Goal: Task Accomplishment & Management: Use online tool/utility

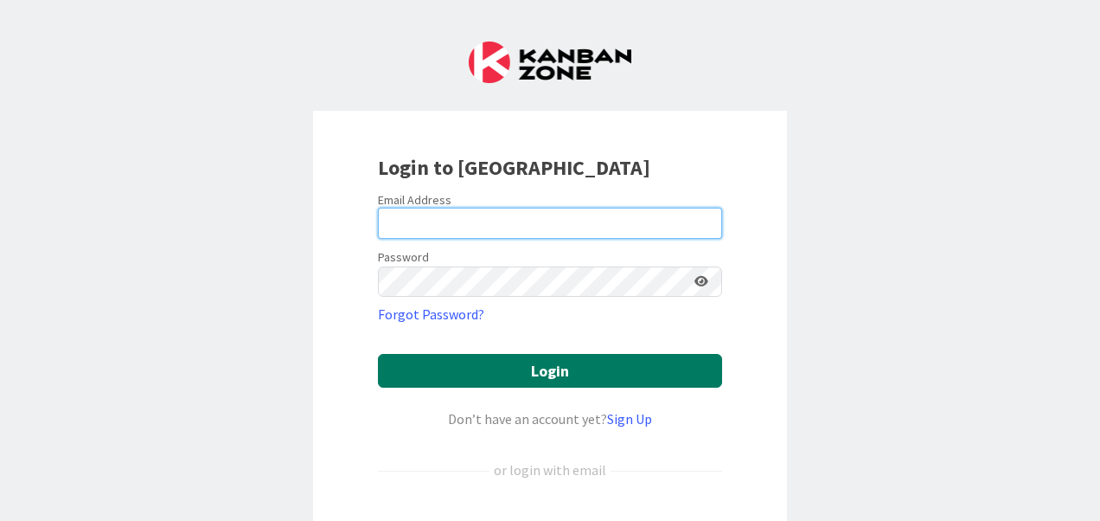
type input "[PERSON_NAME][EMAIL_ADDRESS][PERSON_NAME][DOMAIN_NAME]"
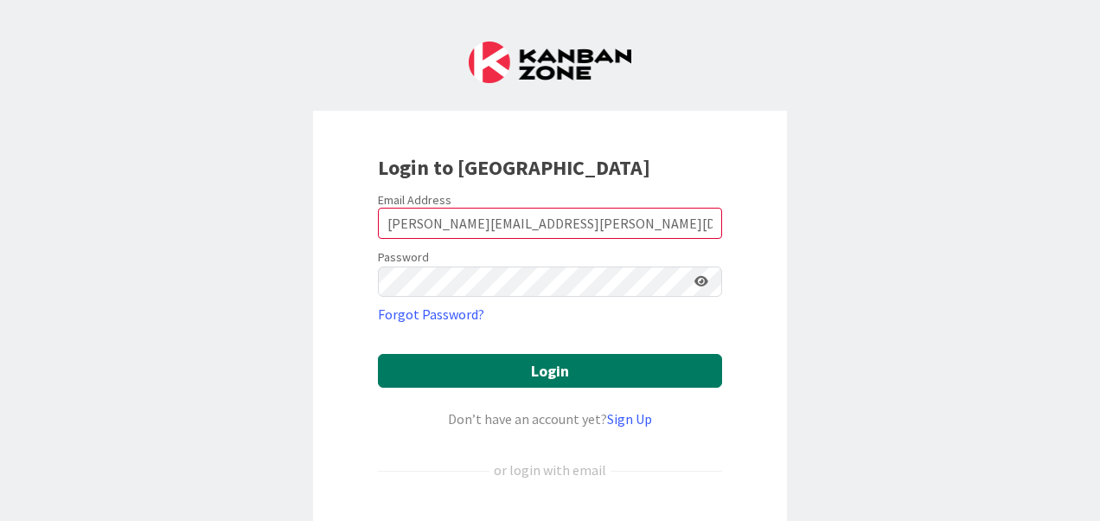
click at [537, 369] on button "Login" at bounding box center [550, 371] width 344 height 34
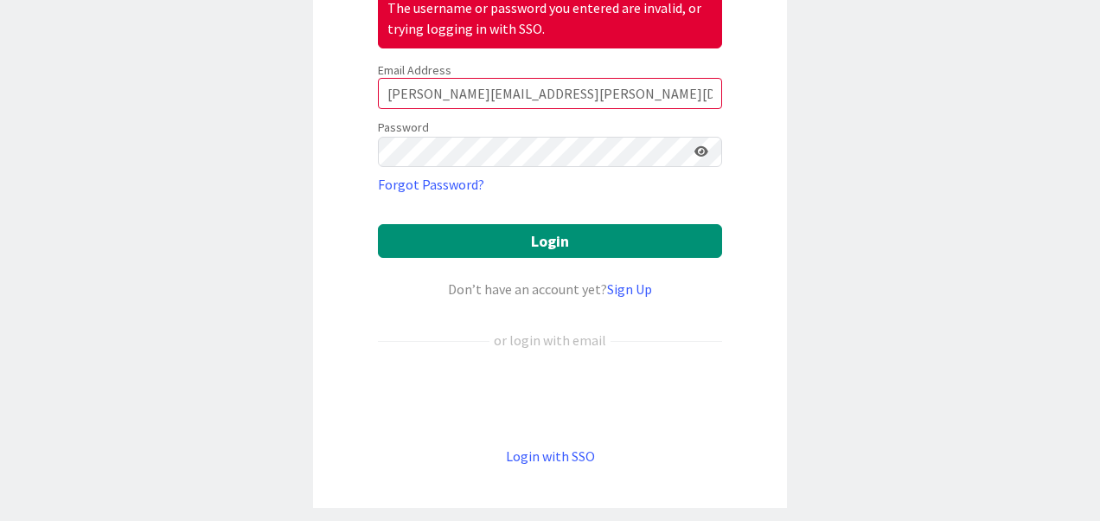
scroll to position [208, 0]
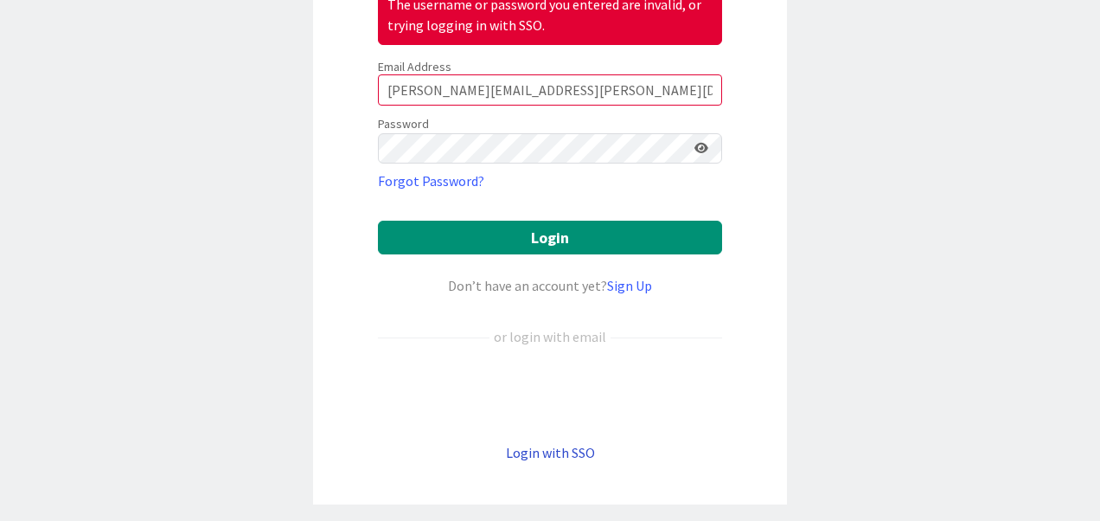
click at [547, 447] on link "Login with SSO" at bounding box center [550, 452] width 89 height 17
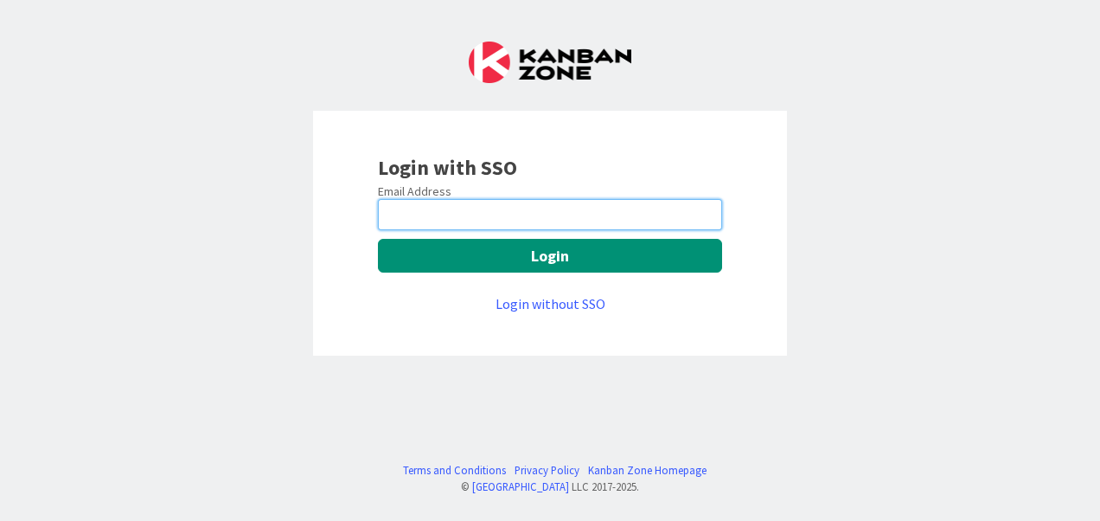
click at [512, 219] on input "email" at bounding box center [550, 214] width 344 height 31
type input "[PERSON_NAME][EMAIL_ADDRESS][PERSON_NAME][DOMAIN_NAME]"
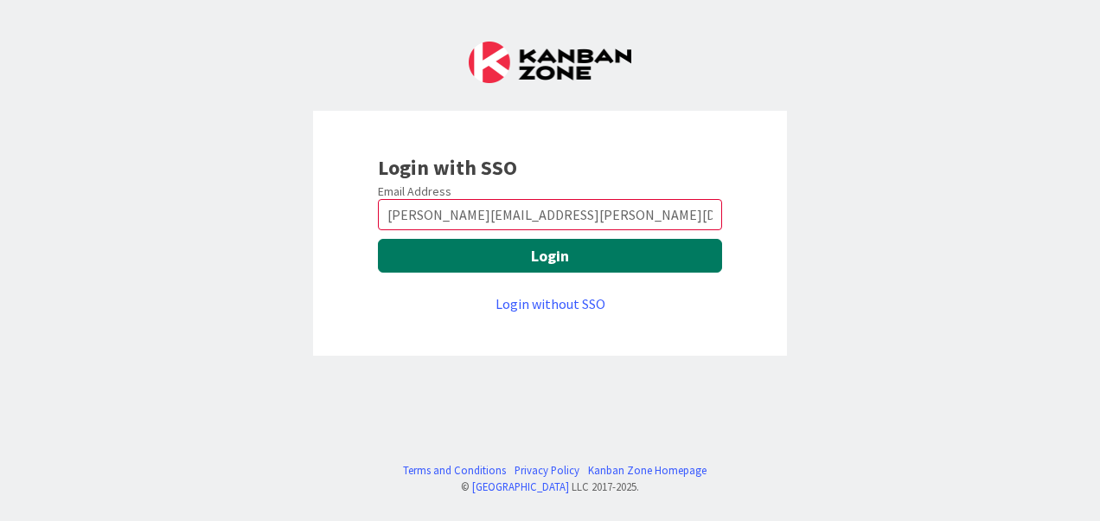
click at [569, 254] on button "Login" at bounding box center [550, 256] width 344 height 34
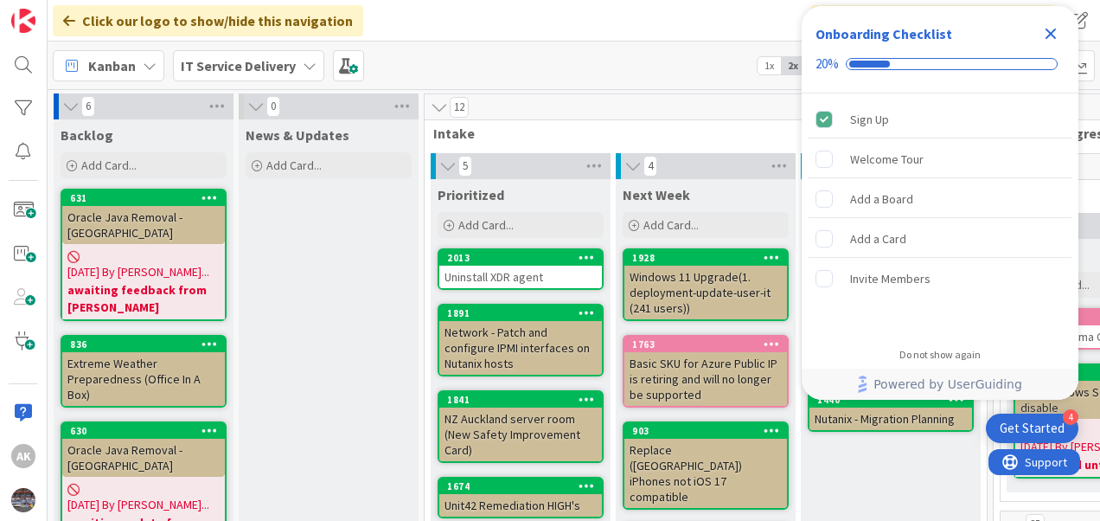
click at [1046, 38] on icon "Close Checklist" at bounding box center [1051, 34] width 11 height 11
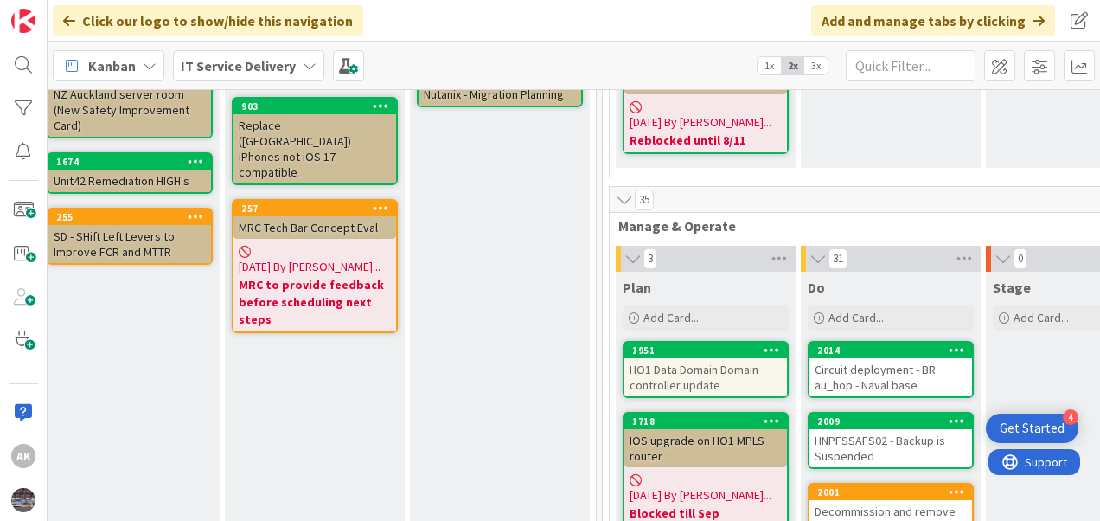
scroll to position [345, 391]
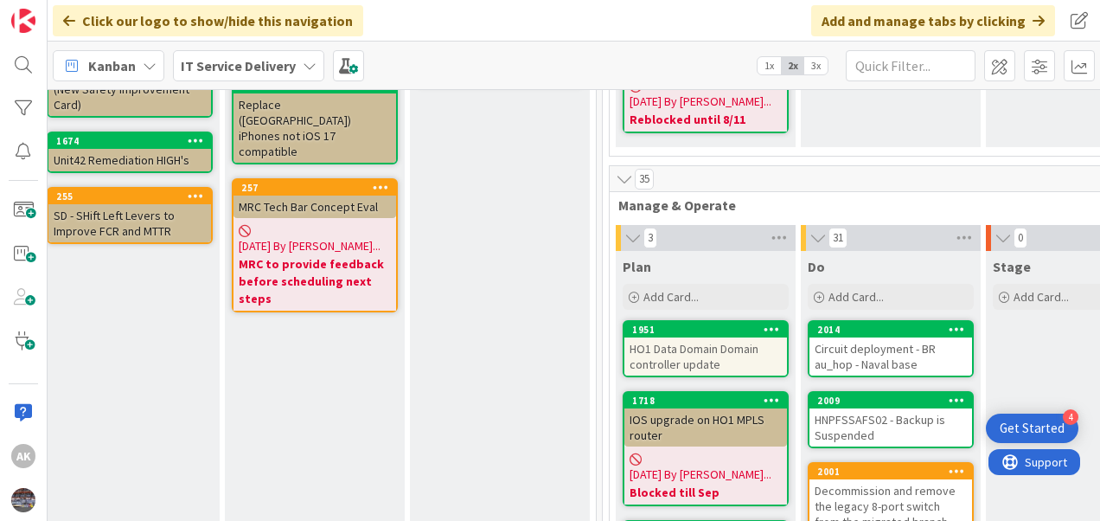
click at [701, 341] on div "HO1 Data Domain Domain controller update" at bounding box center [706, 356] width 163 height 38
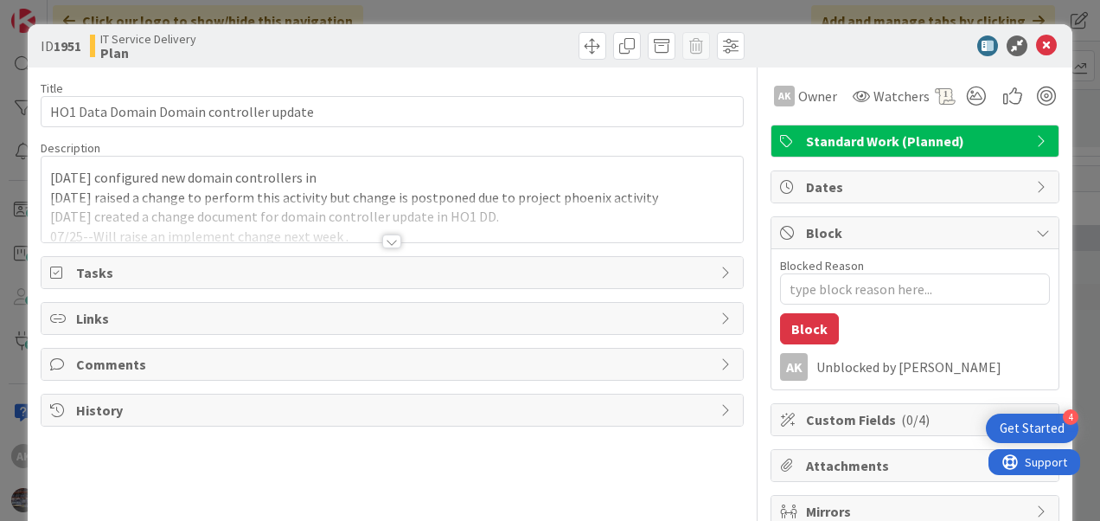
type textarea "x"
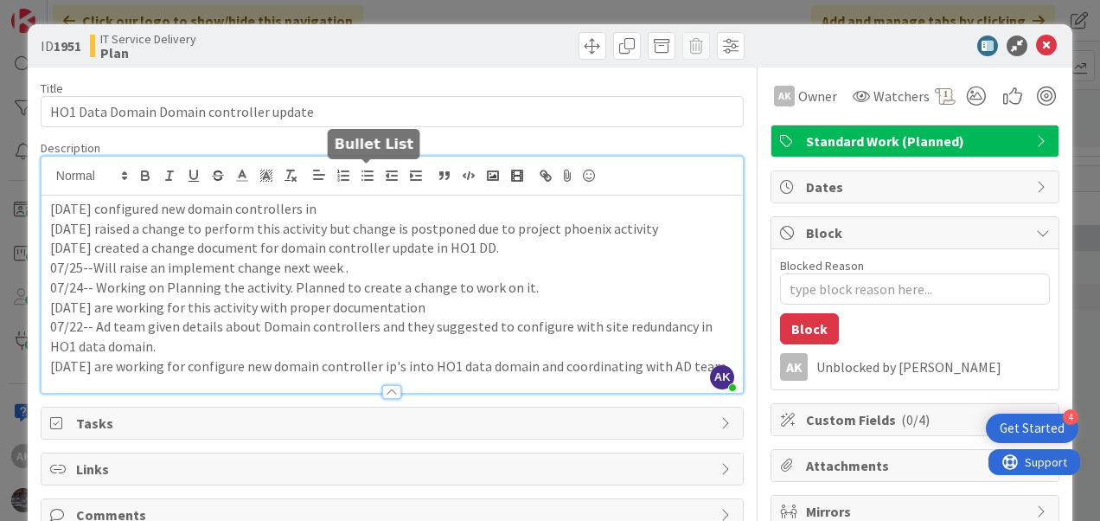
click at [363, 173] on div "AK Ashok kumar just joined 08/12--We configured new domain controllers in 07/29…" at bounding box center [392, 275] width 701 height 236
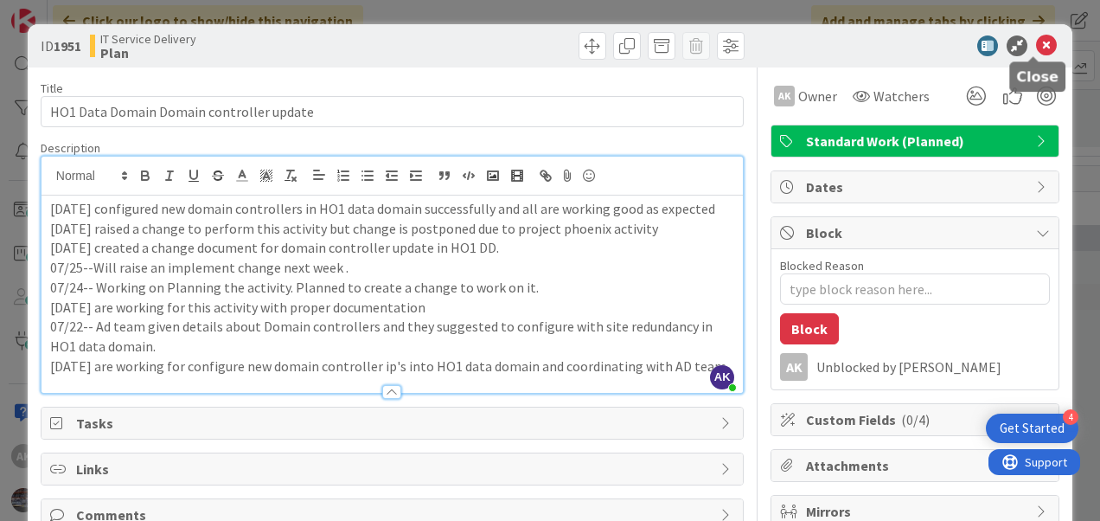
click at [1036, 47] on icon at bounding box center [1046, 45] width 21 height 21
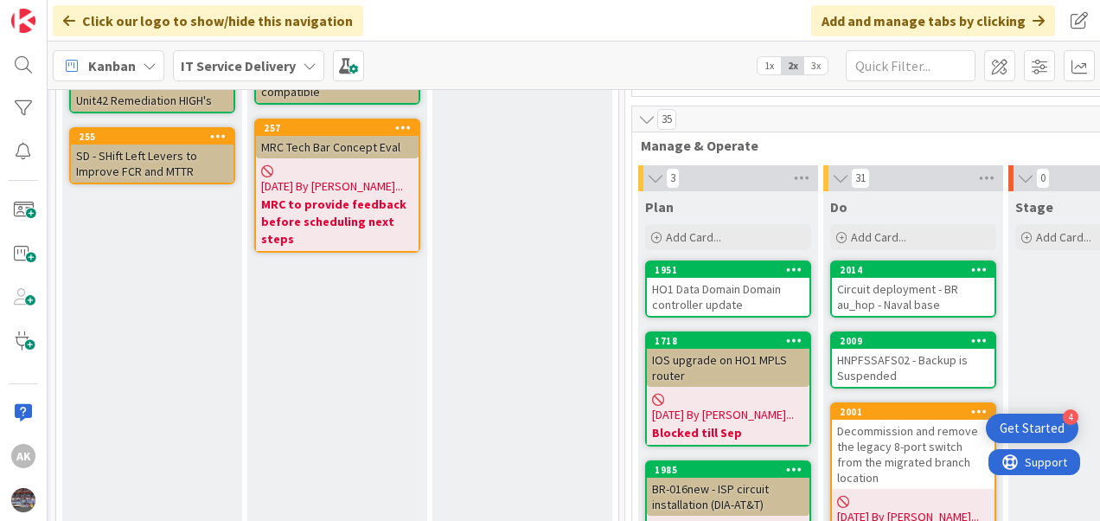
scroll to position [405, 376]
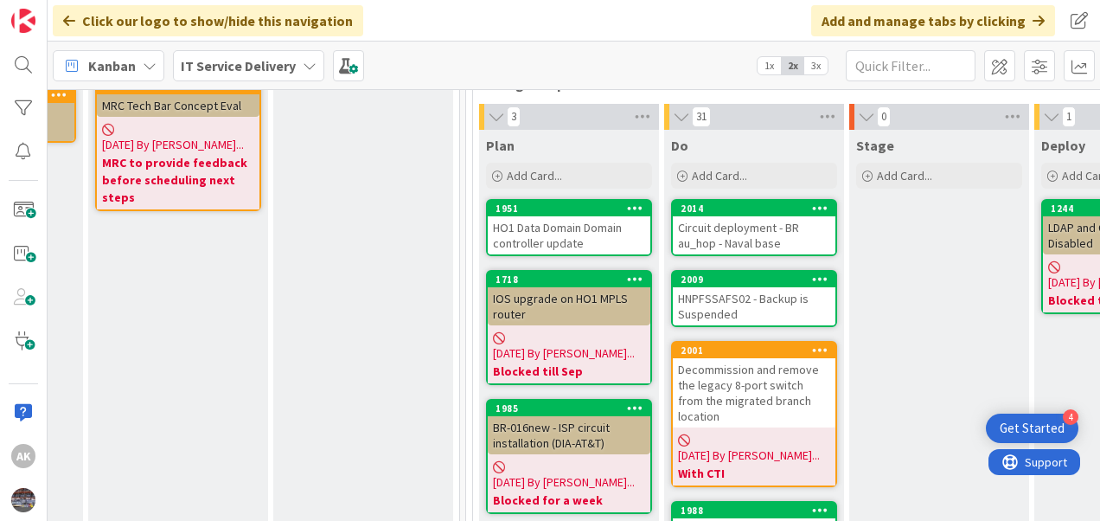
scroll to position [452, 528]
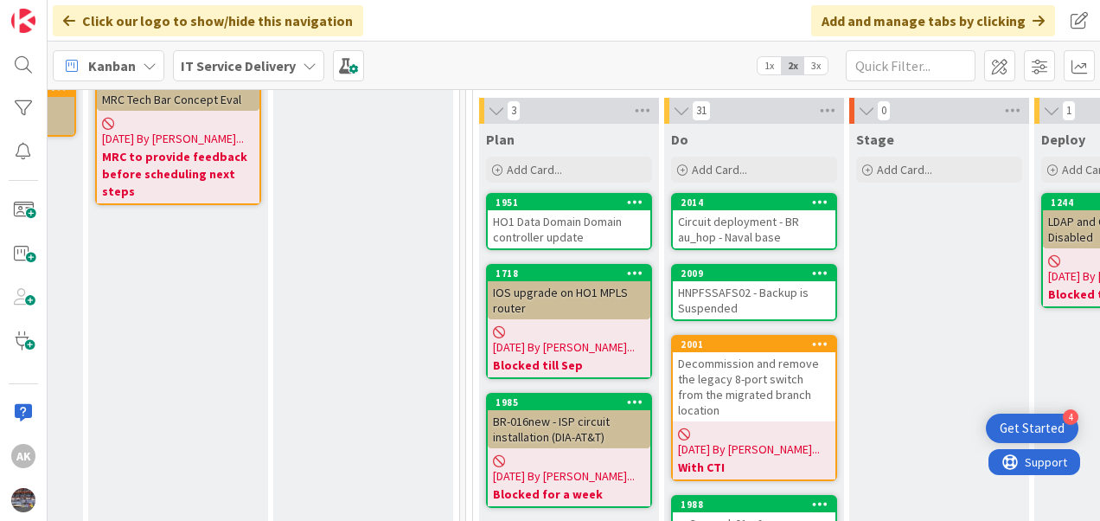
click at [747, 298] on div "HNPFSSAFS02 - Backup is Suspended" at bounding box center [754, 300] width 163 height 38
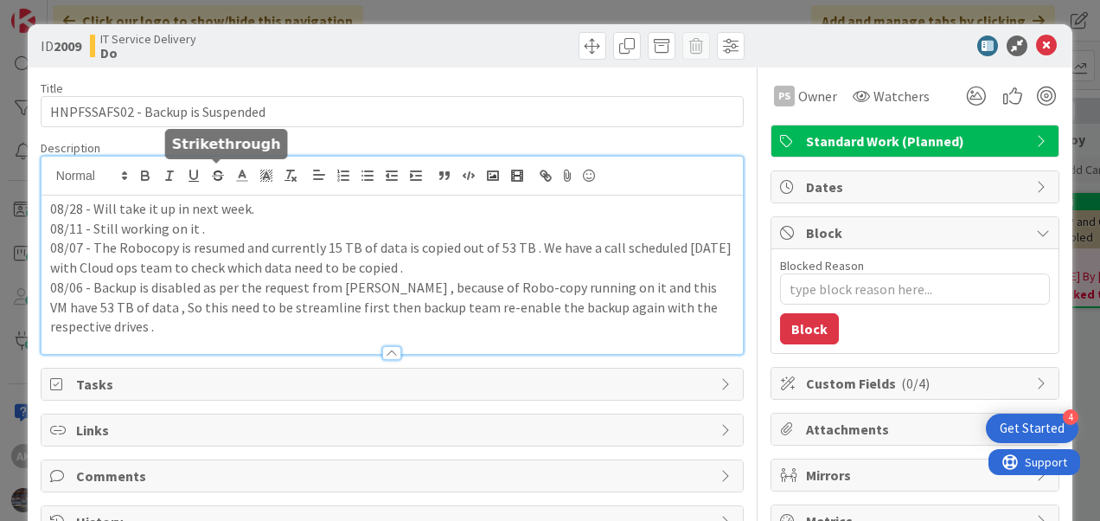
click at [224, 182] on div "08/28 - Will take it up in next week. 08/11 - Still working on it . 08/07 - The…" at bounding box center [392, 255] width 701 height 197
click at [253, 206] on p "08/28 - Will take it up in next week." at bounding box center [392, 209] width 684 height 20
type textarea "x"
